Goal: Task Accomplishment & Management: Manage account settings

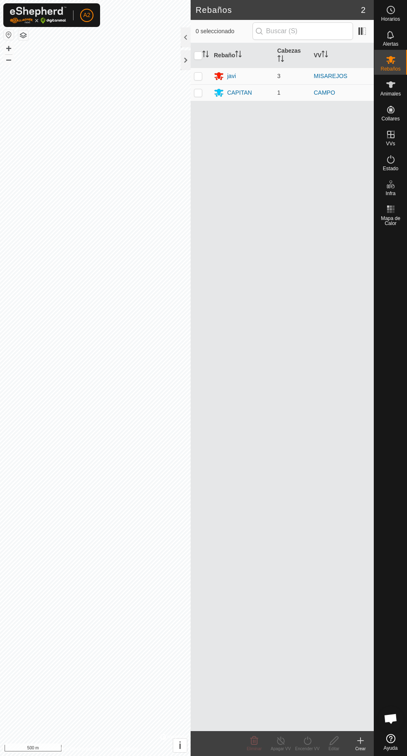
click at [234, 72] on div "javi" at bounding box center [231, 76] width 9 height 9
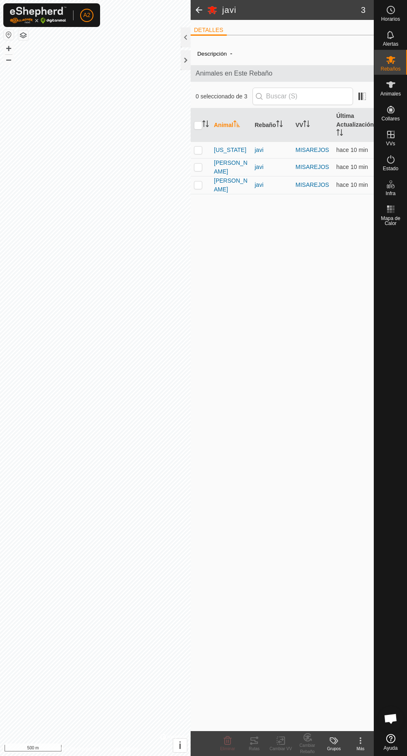
click at [256, 168] on div "javi" at bounding box center [272, 167] width 34 height 9
click at [228, 146] on span "[US_STATE]" at bounding box center [230, 150] width 32 height 9
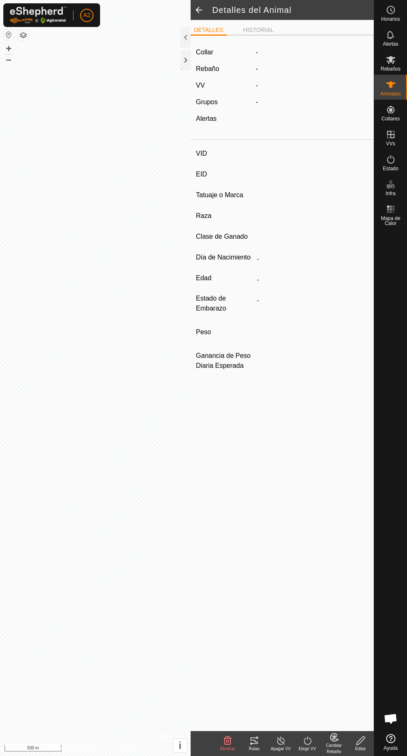
type input "[US_STATE]"
type input "-"
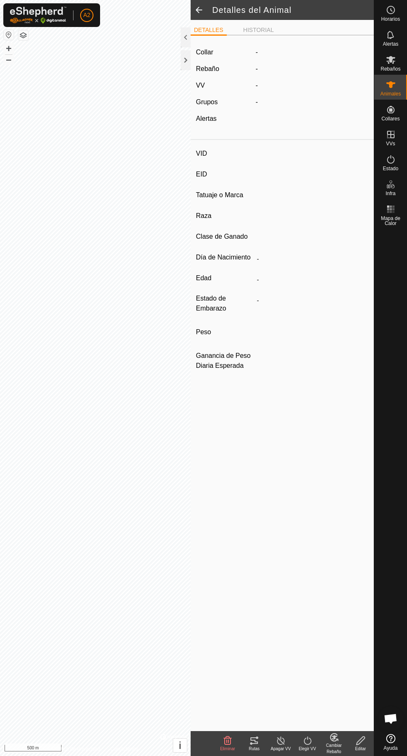
type input "0 kg"
type input "-"
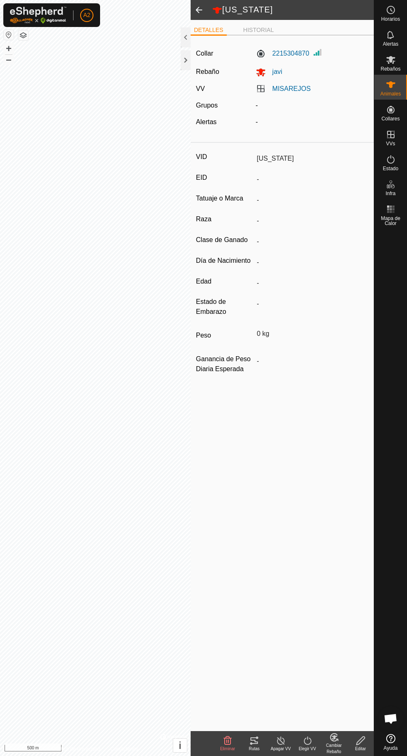
click at [255, 748] on div "Rutas" at bounding box center [254, 749] width 27 height 6
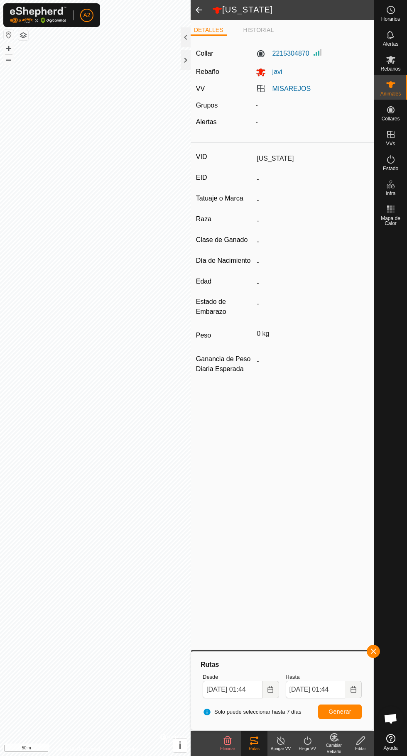
click at [186, 54] on div at bounding box center [186, 60] width 10 height 20
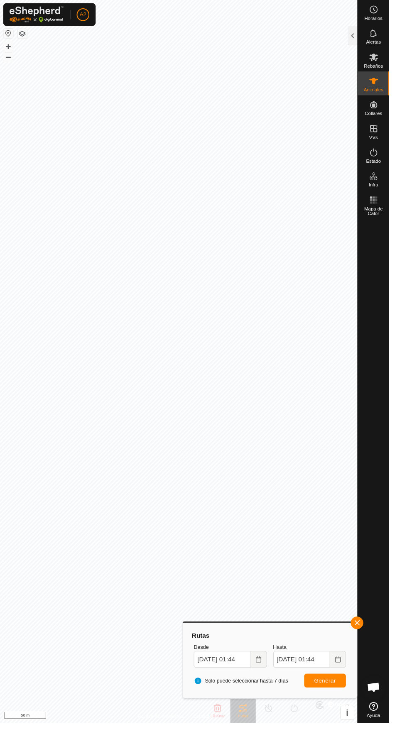
click at [390, 85] on icon at bounding box center [390, 84] width 9 height 7
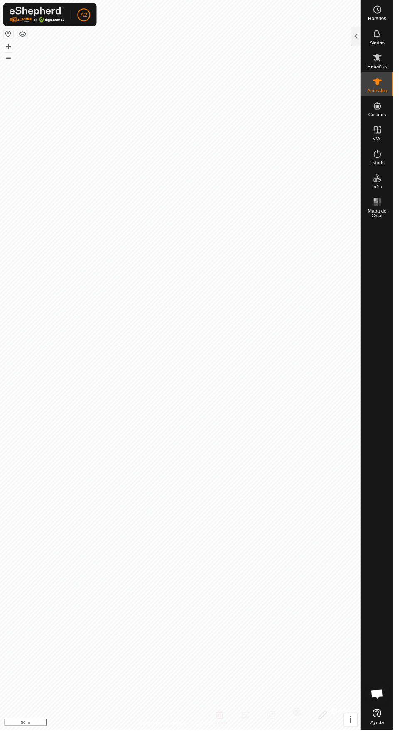
click at [369, 32] on div at bounding box center [369, 37] width 10 height 20
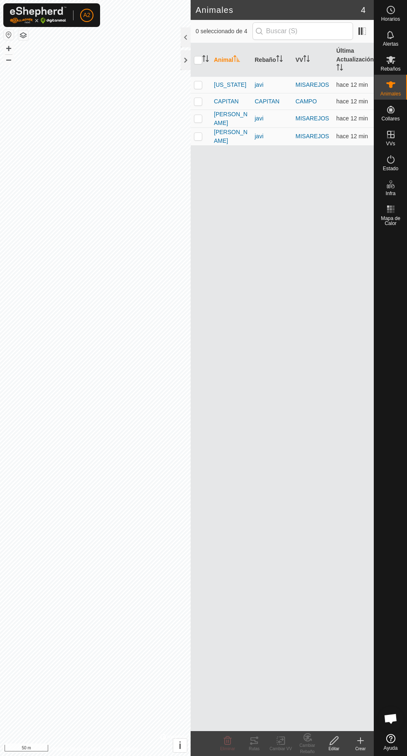
click at [256, 118] on div "javi" at bounding box center [272, 118] width 34 height 9
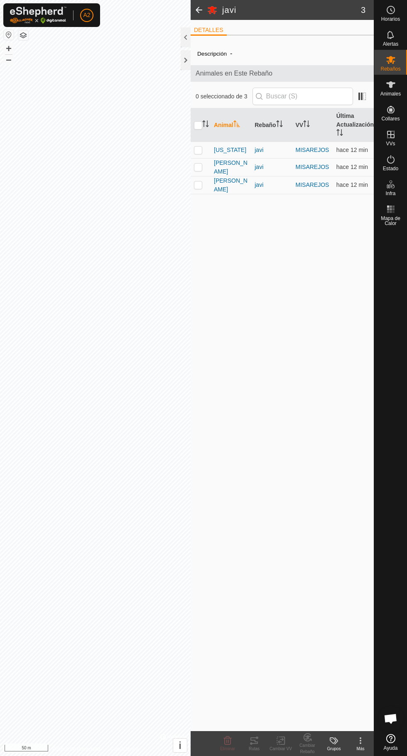
click at [230, 168] on span "[PERSON_NAME]" at bounding box center [231, 167] width 34 height 17
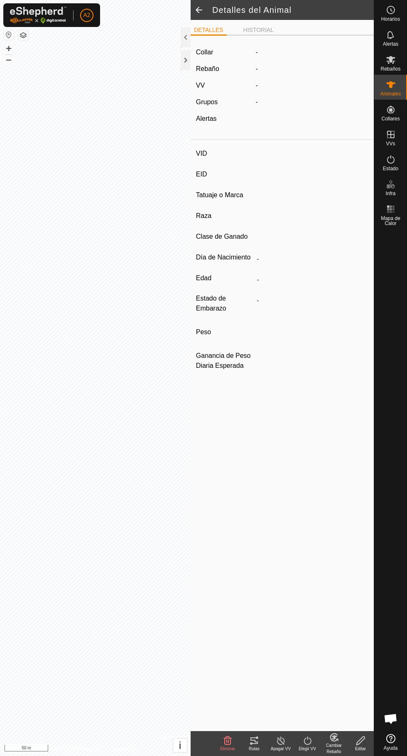
type input "[PERSON_NAME]"
type input "-"
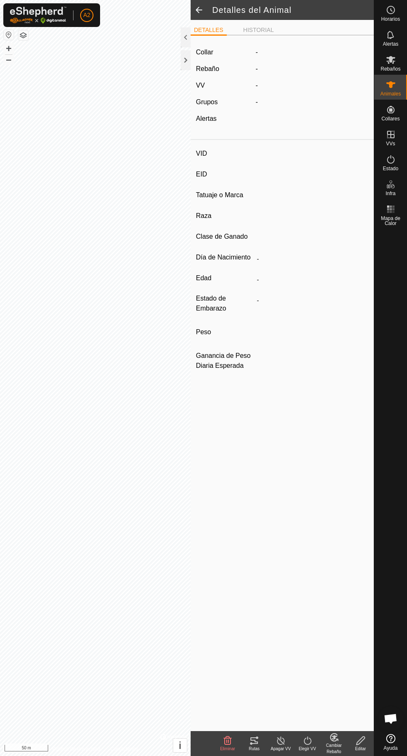
type input "0 kg"
type input "-"
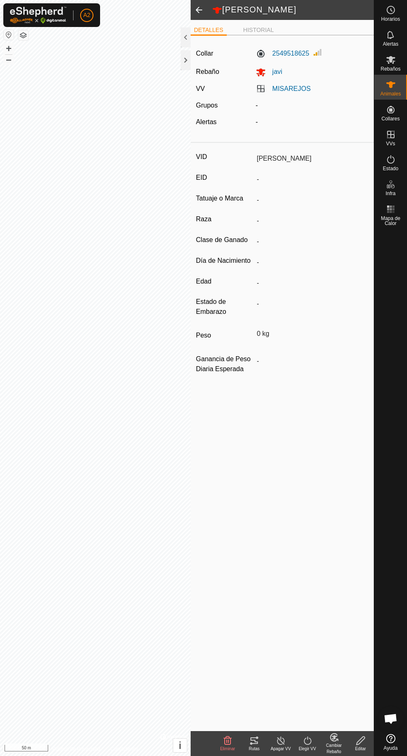
click at [254, 741] on icon at bounding box center [253, 741] width 7 height 7
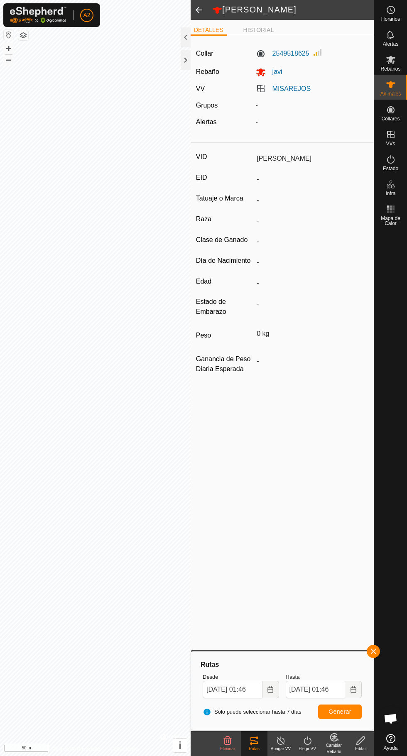
click at [406, 88] on div "Animales" at bounding box center [390, 87] width 33 height 25
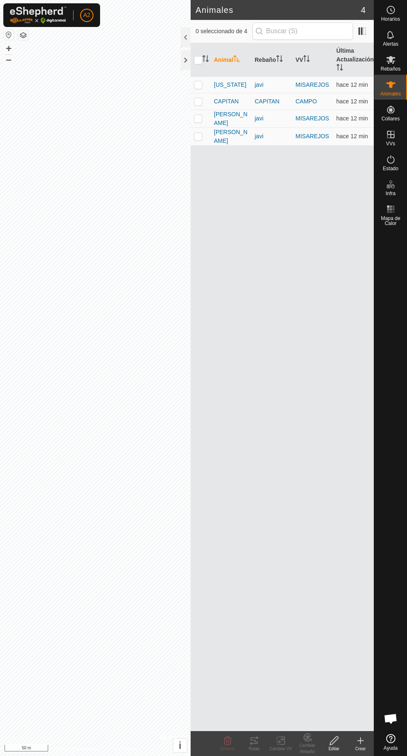
click at [243, 140] on td "[PERSON_NAME]" at bounding box center [231, 137] width 41 height 18
click at [224, 139] on span "[PERSON_NAME]" at bounding box center [231, 136] width 34 height 17
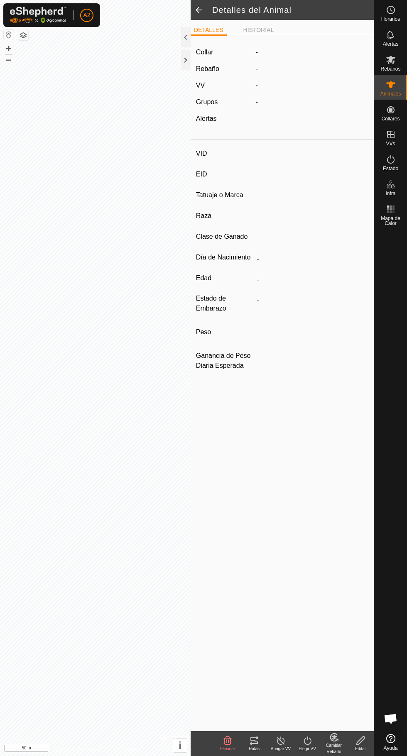
type input "[PERSON_NAME]"
type input "-"
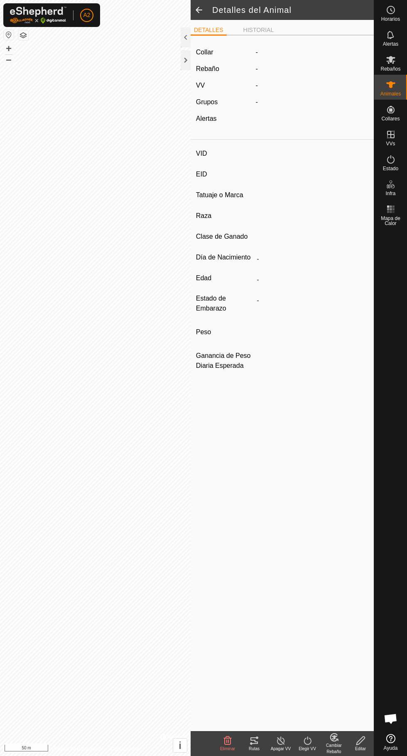
type input "0 kg"
type input "-"
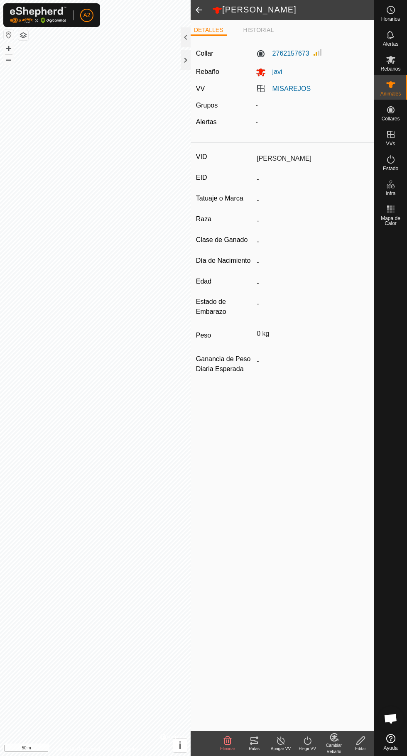
click at [254, 748] on div "Rutas" at bounding box center [254, 749] width 27 height 6
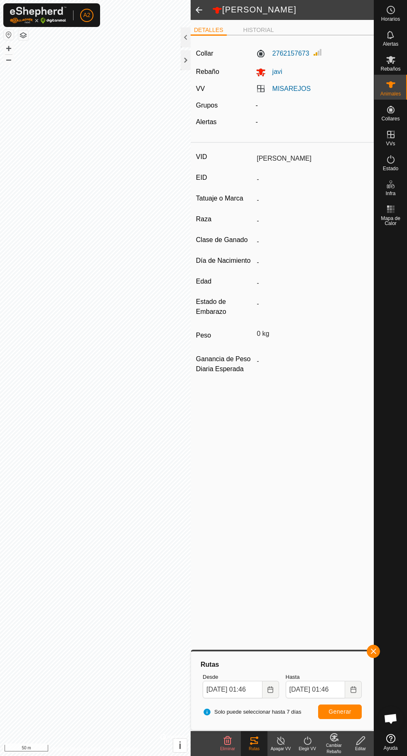
click at [406, 85] on div "Animales" at bounding box center [390, 87] width 33 height 25
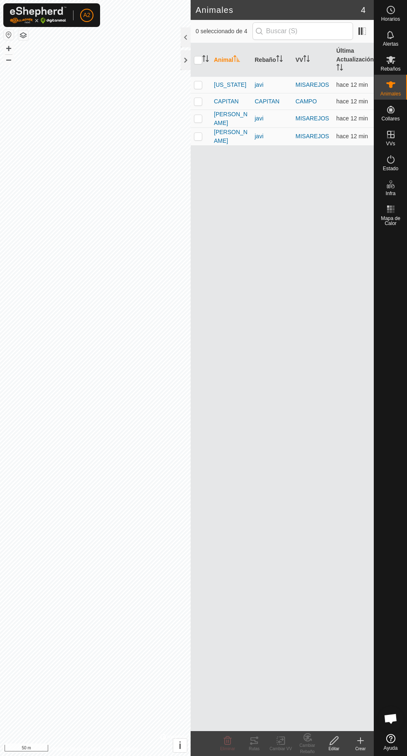
click at [289, 101] on div "CAPITAN" at bounding box center [272, 101] width 34 height 9
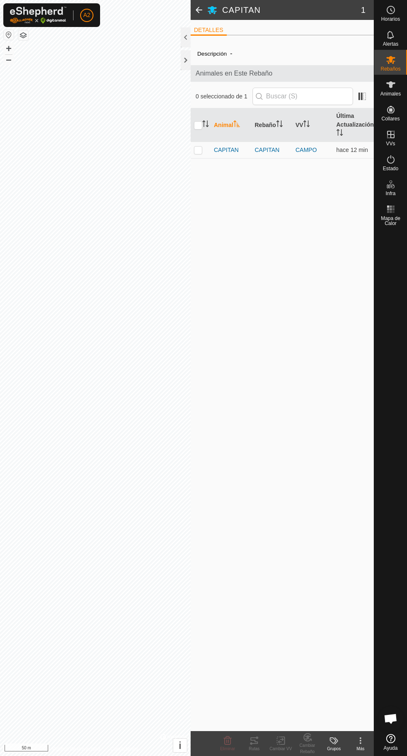
click at [233, 148] on span "CAPITAN" at bounding box center [226, 150] width 25 height 9
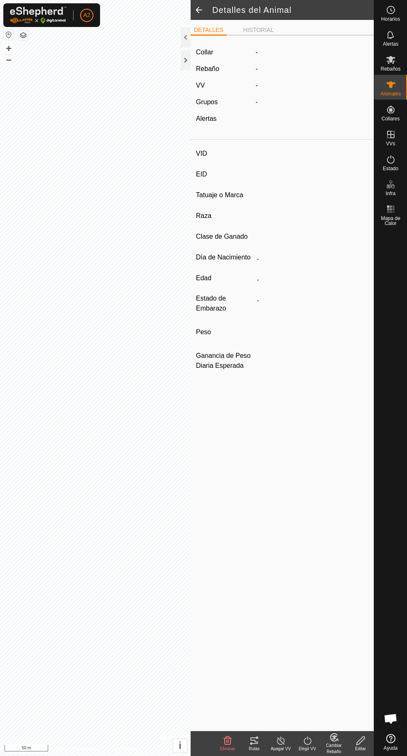
type input "CAPITAN"
type input "-"
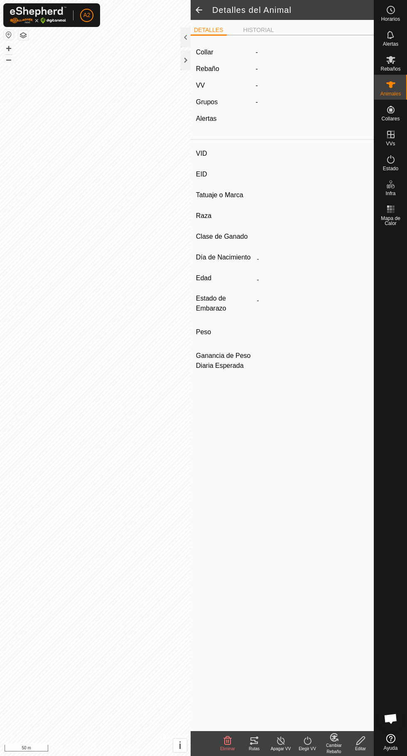
type input "0 kg"
type input "-"
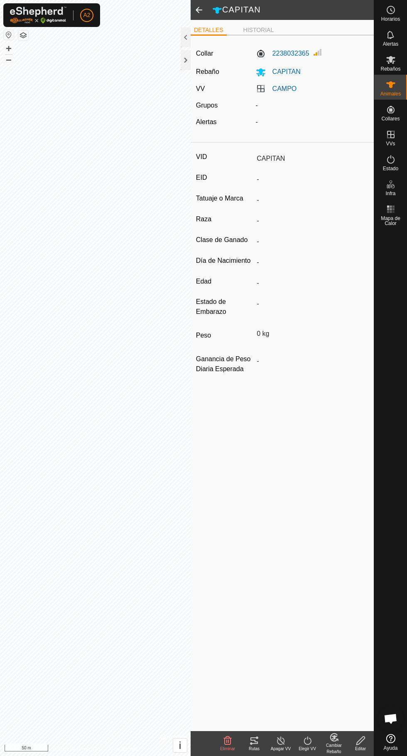
click at [264, 751] on div "Rutas" at bounding box center [254, 749] width 27 height 6
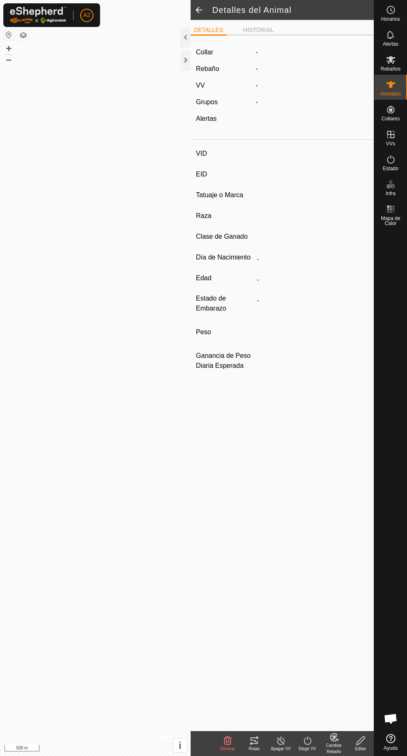
type input "[PERSON_NAME]"
type input "-"
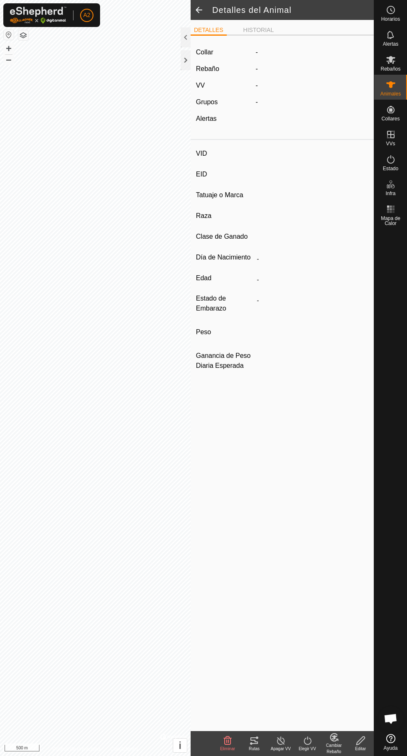
type input "0 kg"
type input "-"
